Goal: Transaction & Acquisition: Download file/media

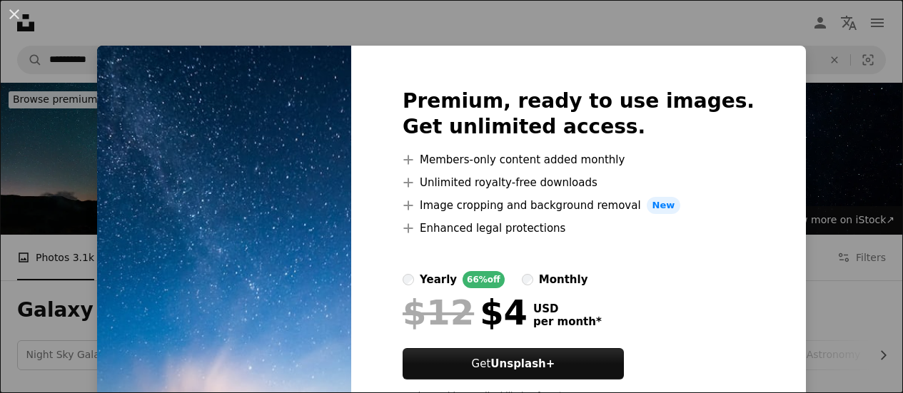
scroll to position [1356, 0]
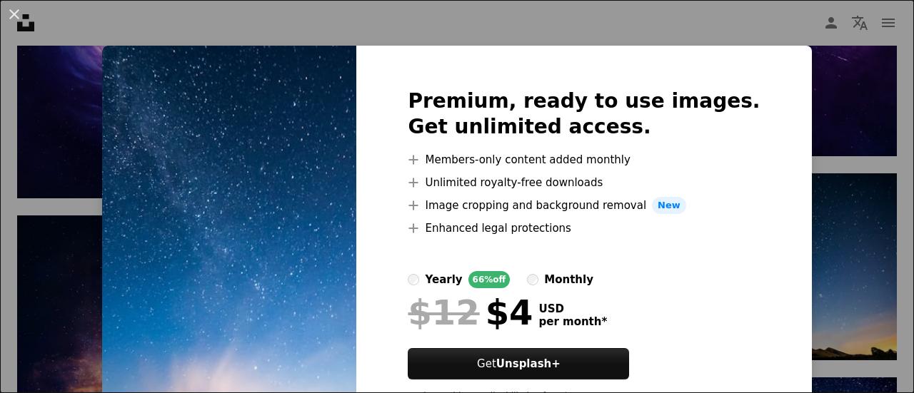
click at [814, 236] on div "An X shape Premium, ready to use images. Get unlimited access. A plus sign Memb…" at bounding box center [457, 196] width 914 height 393
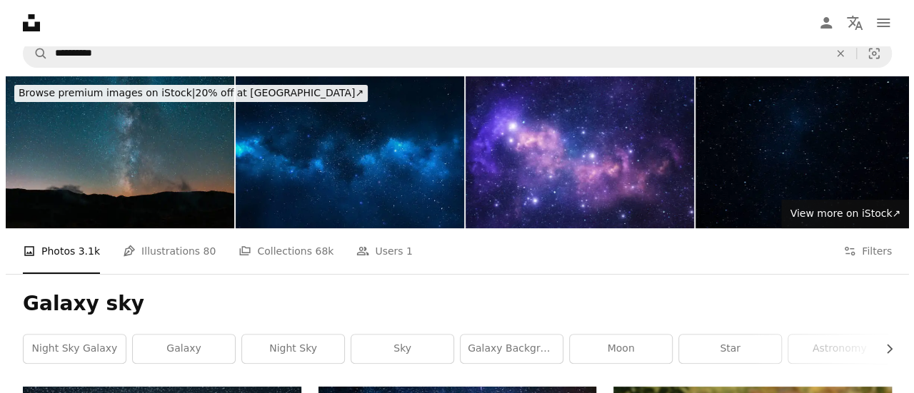
scroll to position [0, 0]
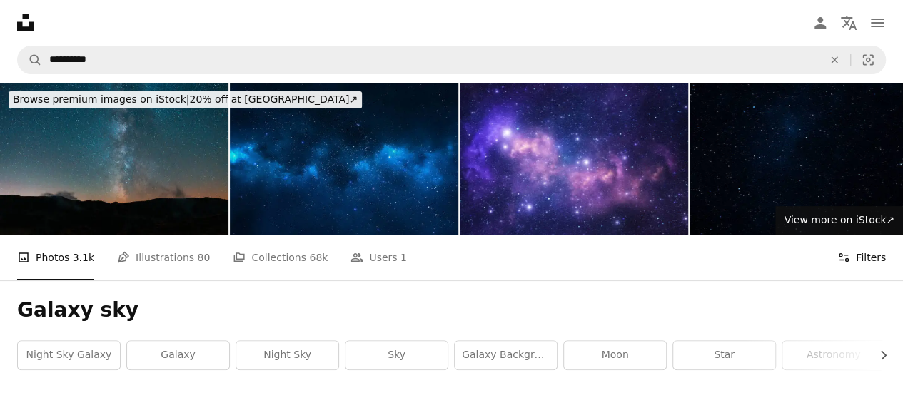
click at [863, 262] on button "Filters Filters" at bounding box center [861, 258] width 49 height 46
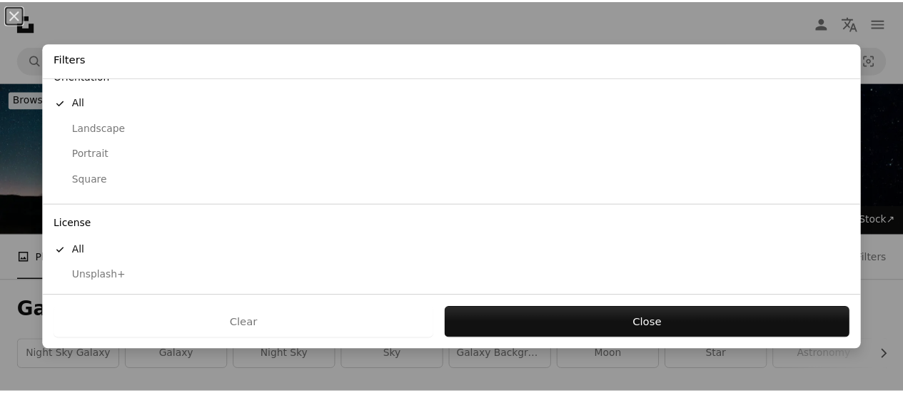
scroll to position [171, 0]
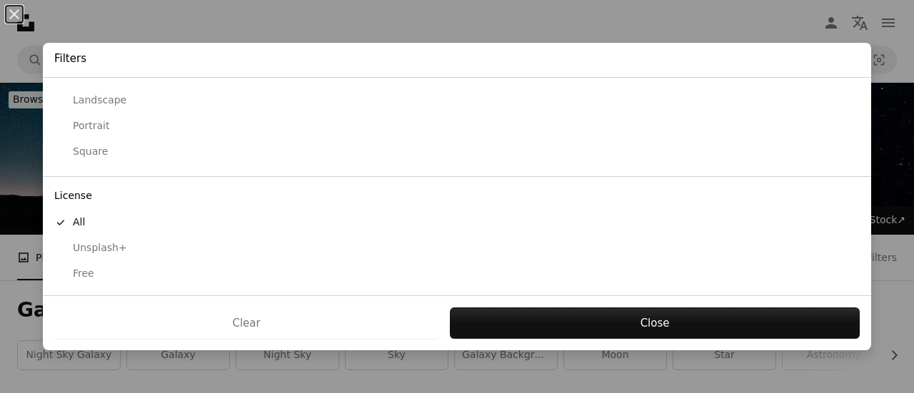
click at [98, 275] on div "Free" at bounding box center [456, 274] width 805 height 14
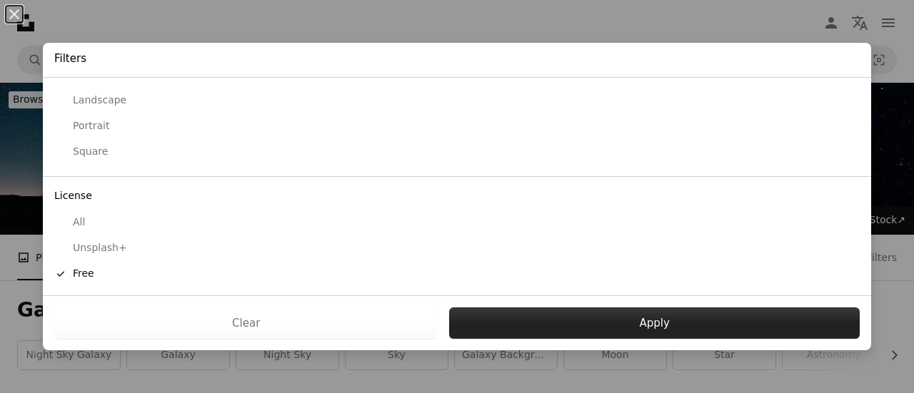
click at [571, 317] on button "Apply" at bounding box center [654, 323] width 410 height 31
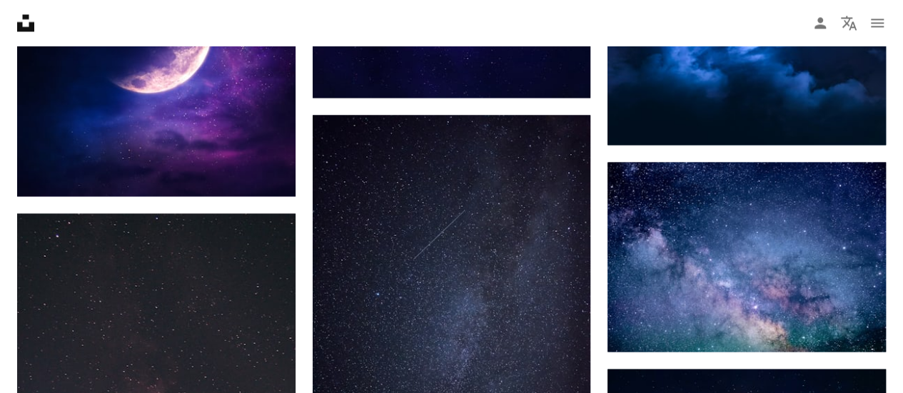
scroll to position [1142, 0]
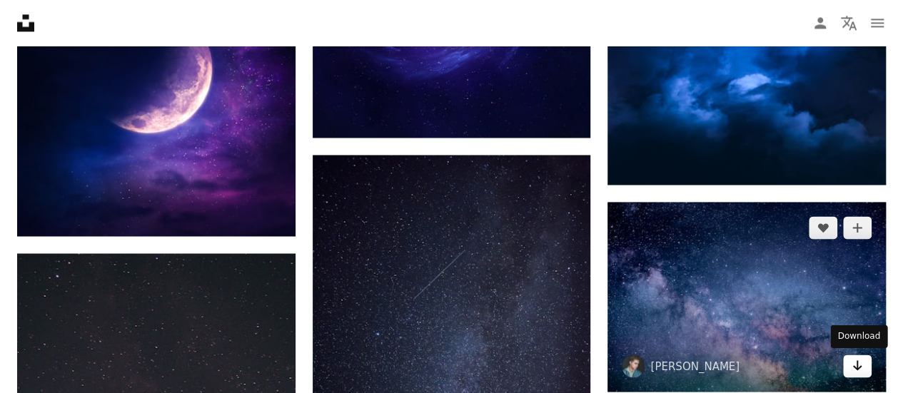
click at [851, 365] on icon "Arrow pointing down" at bounding box center [856, 365] width 11 height 17
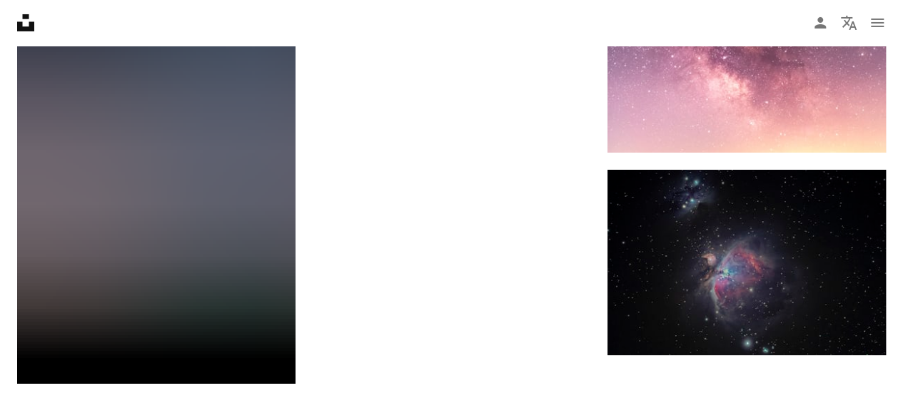
scroll to position [2712, 0]
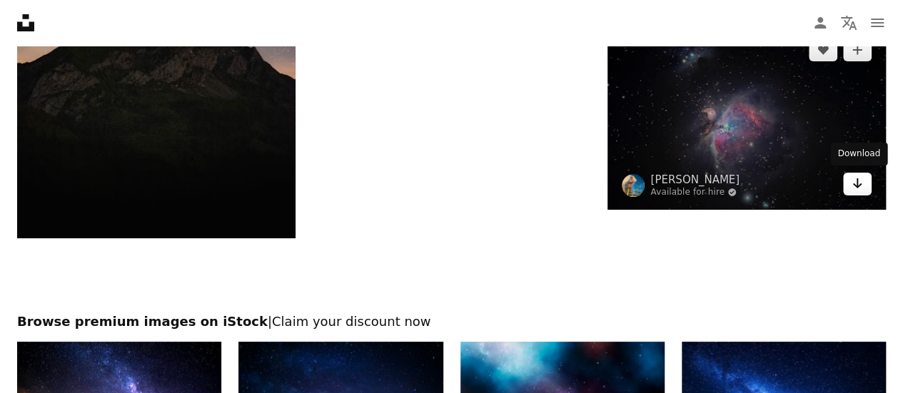
click at [858, 181] on icon "Arrow pointing down" at bounding box center [856, 183] width 11 height 17
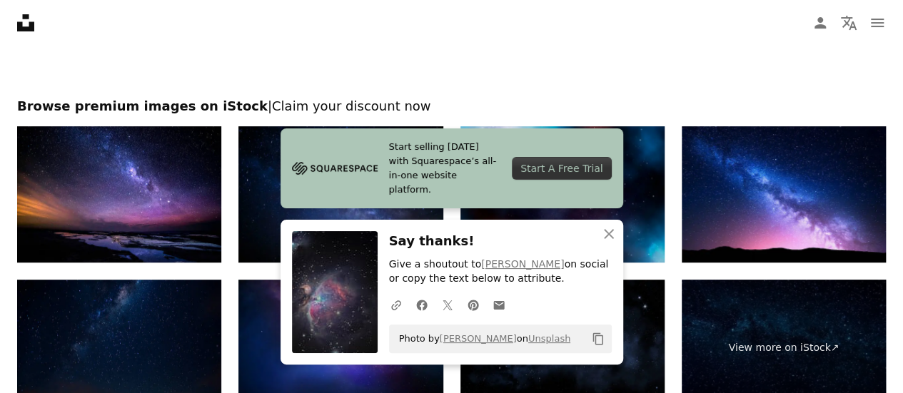
scroll to position [2926, 0]
